Goal: Task Accomplishment & Management: Use online tool/utility

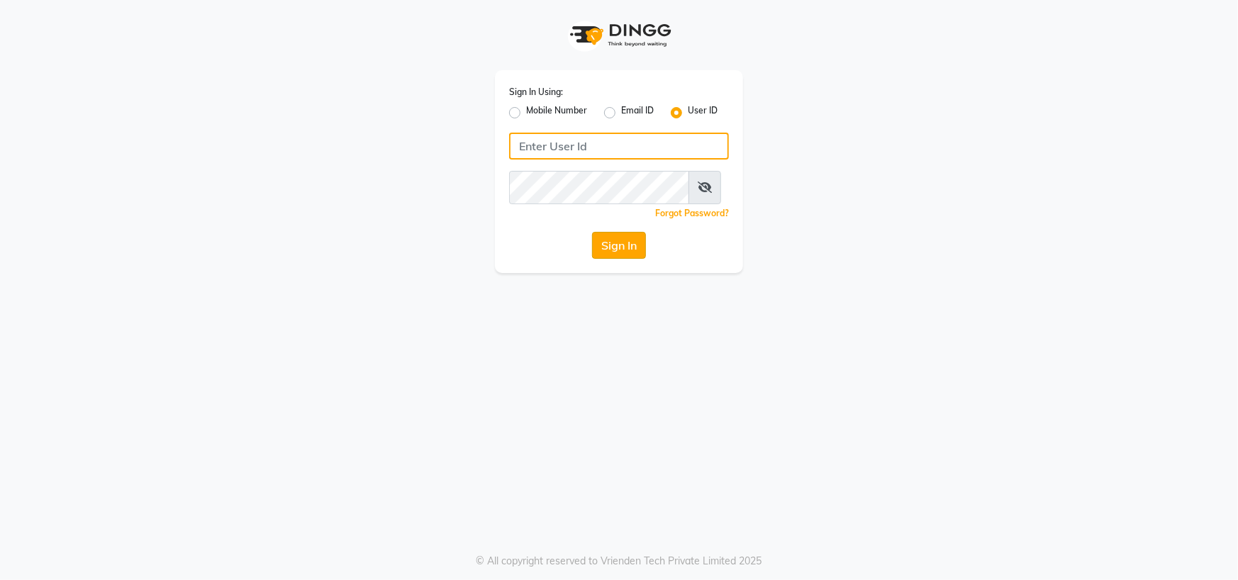
type input "[PERSON_NAME] @123"
click at [620, 259] on button "Sign In" at bounding box center [619, 245] width 54 height 27
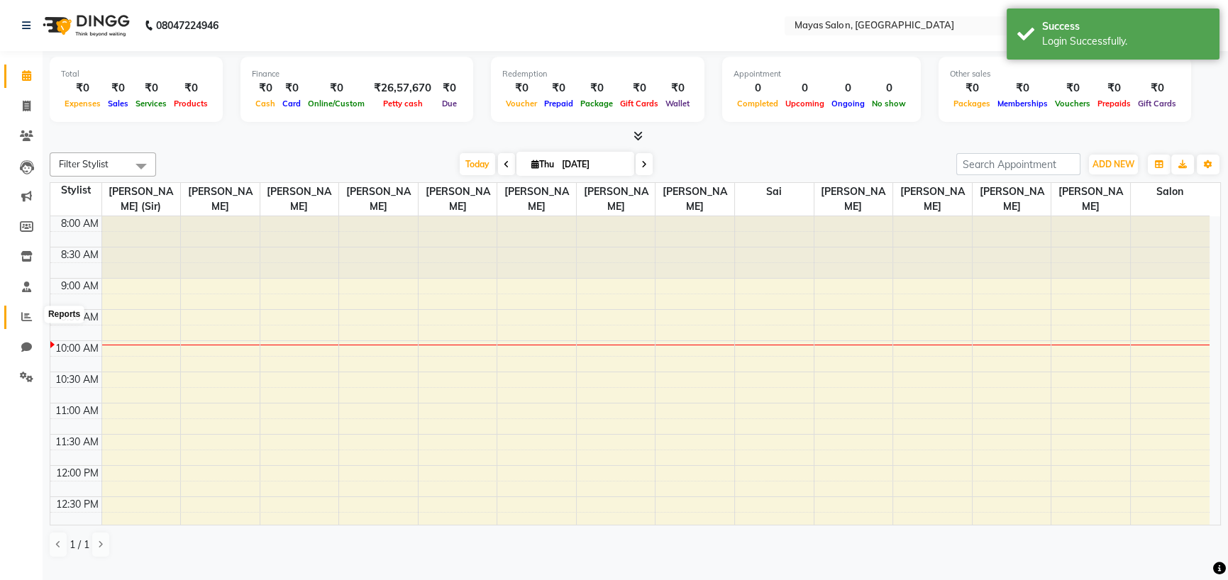
click at [35, 324] on span at bounding box center [26, 317] width 25 height 16
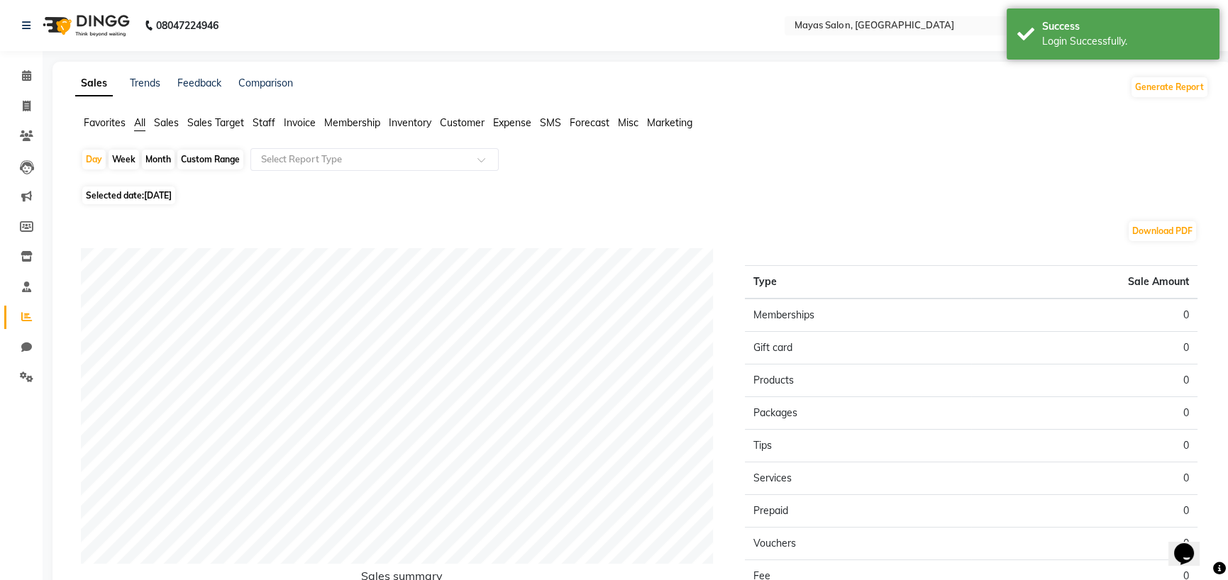
click at [172, 170] on div "Month" at bounding box center [158, 160] width 33 height 20
select select "9"
select select "2025"
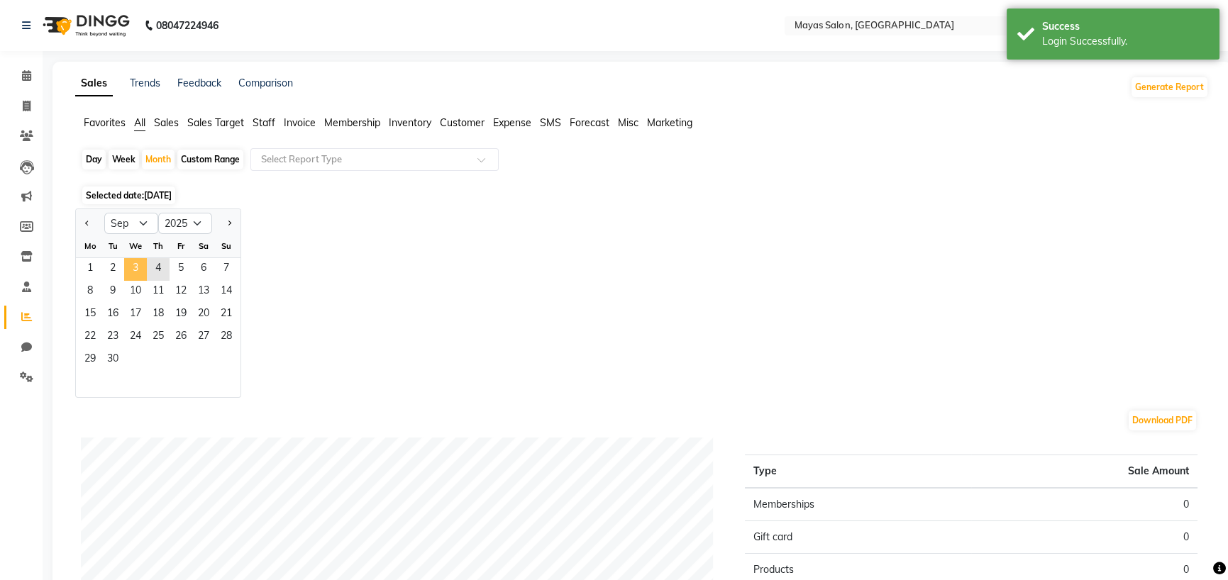
click at [147, 281] on span "3" at bounding box center [135, 269] width 23 height 23
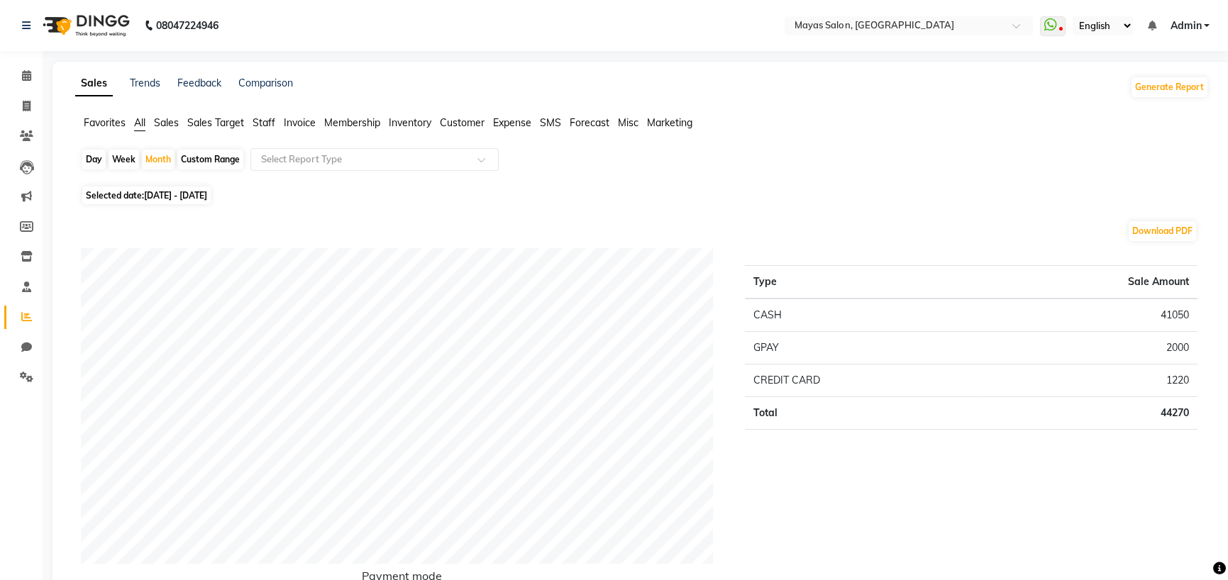
click at [96, 170] on div "Day" at bounding box center [93, 160] width 23 height 20
select select "9"
select select "2025"
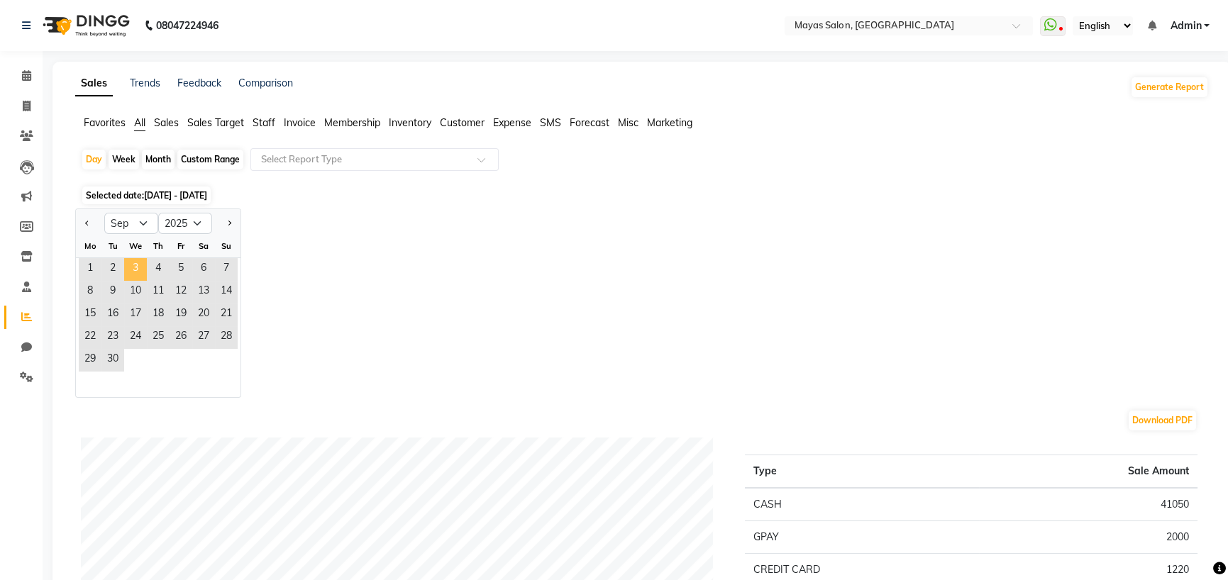
click at [147, 281] on span "3" at bounding box center [135, 269] width 23 height 23
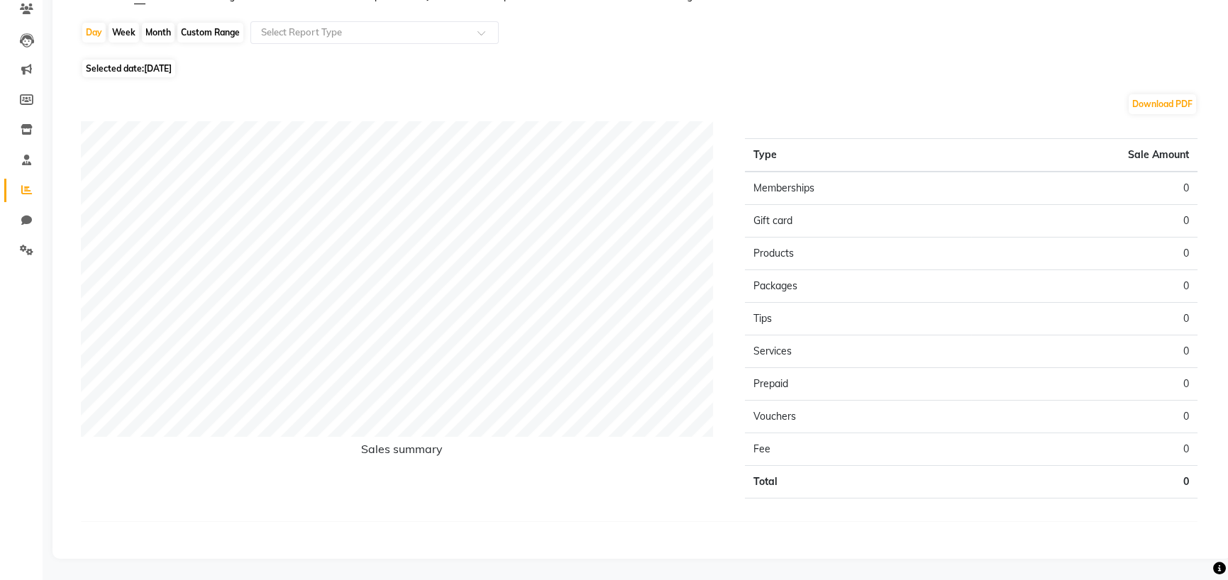
scroll to position [219, 0]
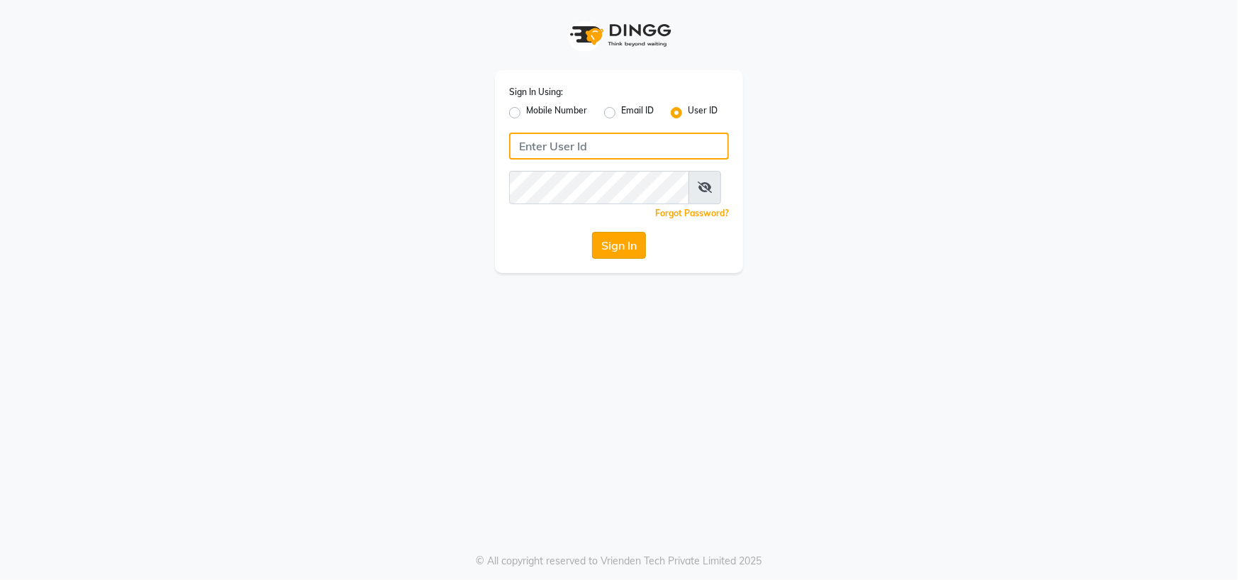
type input "[PERSON_NAME] @123"
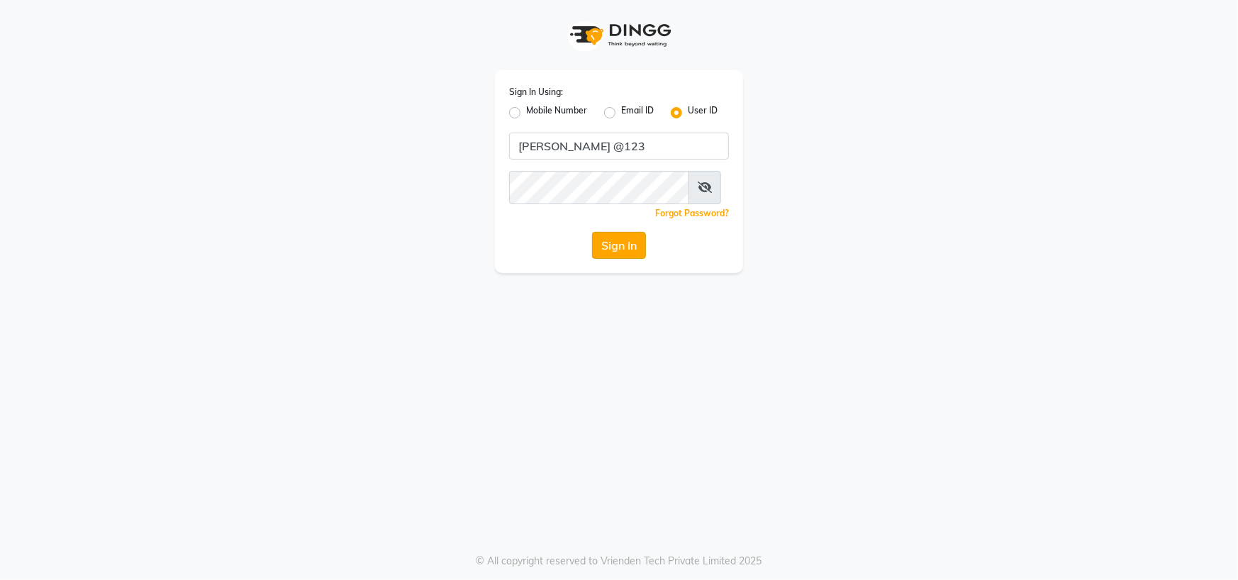
click at [613, 259] on button "Sign In" at bounding box center [619, 245] width 54 height 27
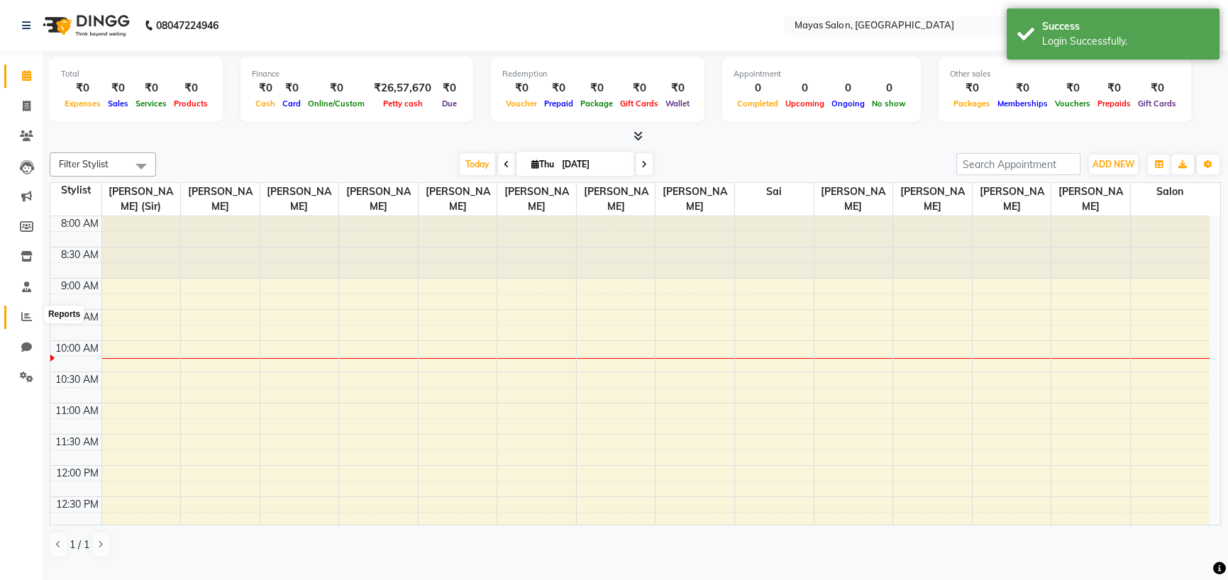
click at [22, 313] on icon at bounding box center [26, 316] width 11 height 11
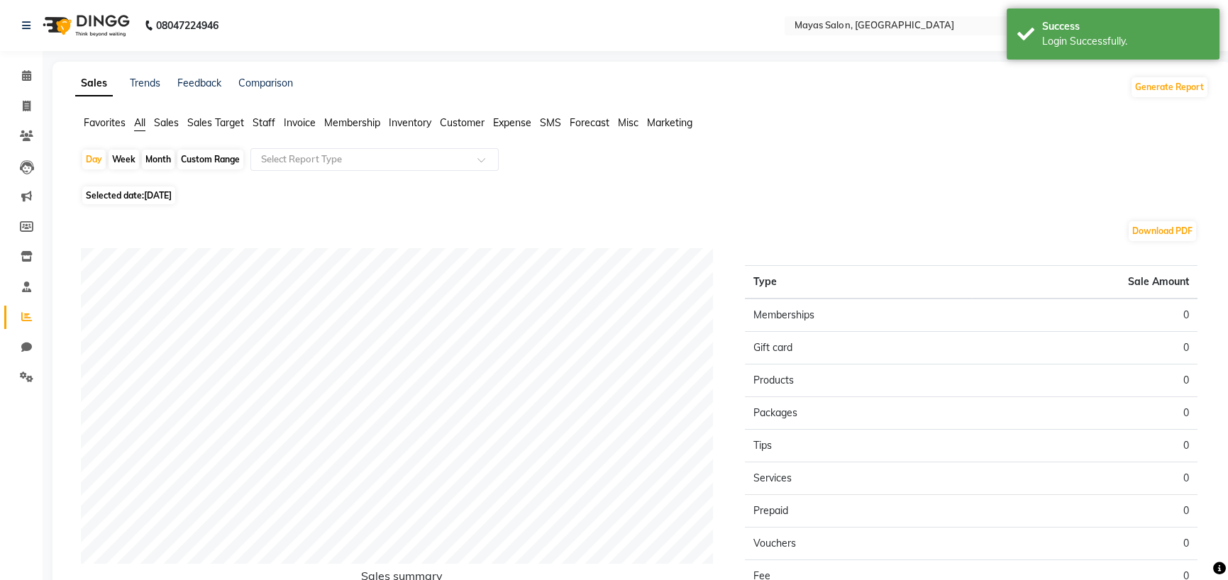
click at [164, 169] on div "Month" at bounding box center [158, 160] width 33 height 20
select select "9"
select select "2025"
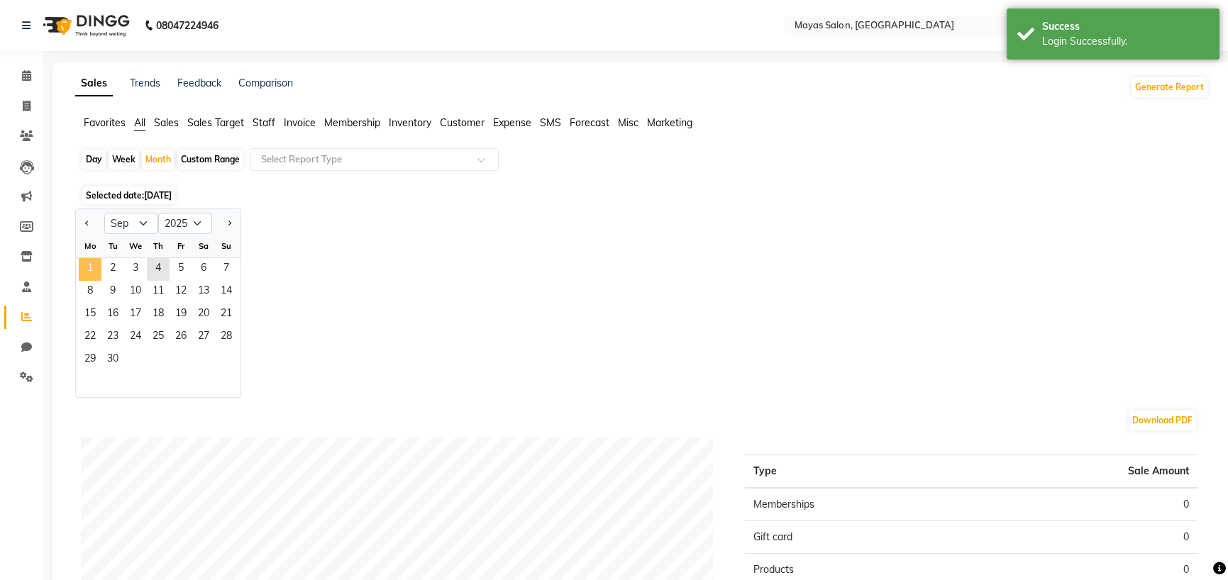
click at [101, 281] on span "1" at bounding box center [90, 269] width 23 height 23
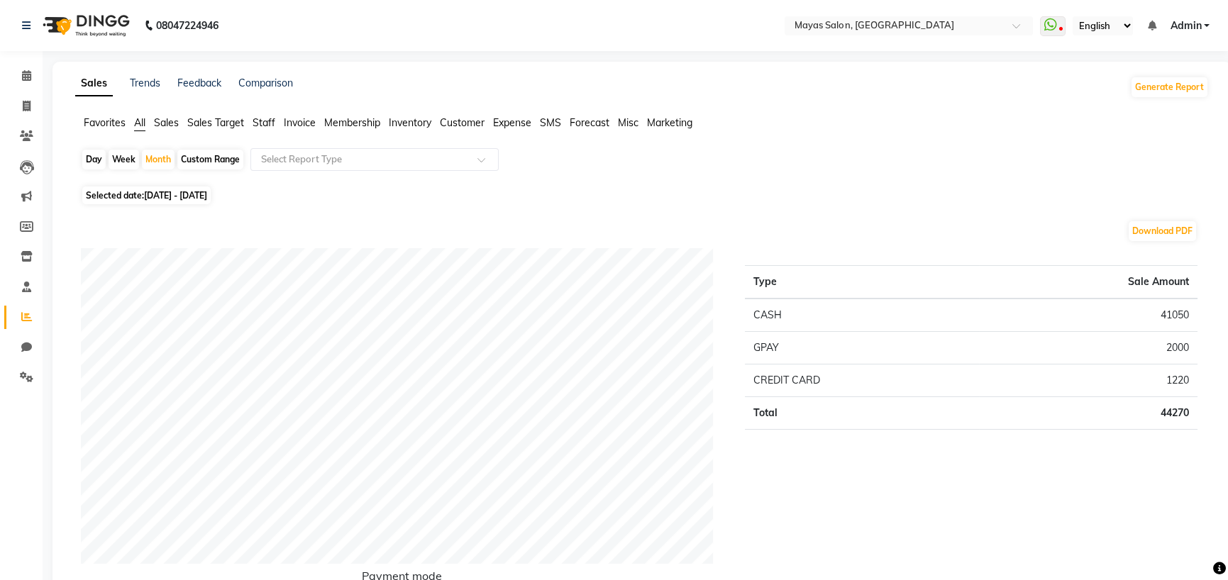
drag, startPoint x: 1016, startPoint y: 325, endPoint x: 998, endPoint y: 329, distance: 18.9
